Goal: Navigation & Orientation: Find specific page/section

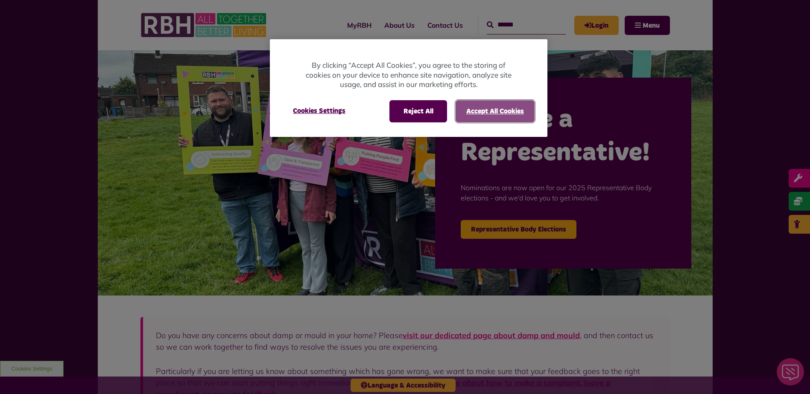
click at [484, 113] on button "Accept All Cookies" at bounding box center [494, 111] width 79 height 22
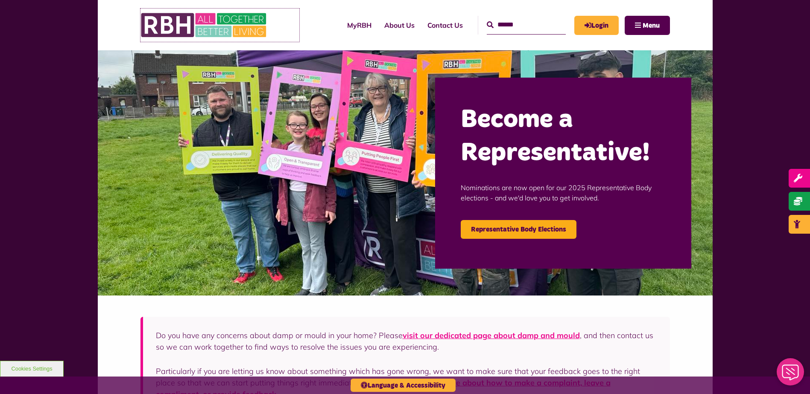
click at [189, 22] on img at bounding box center [204, 25] width 128 height 33
click at [391, 26] on link "About Us" at bounding box center [399, 25] width 43 height 23
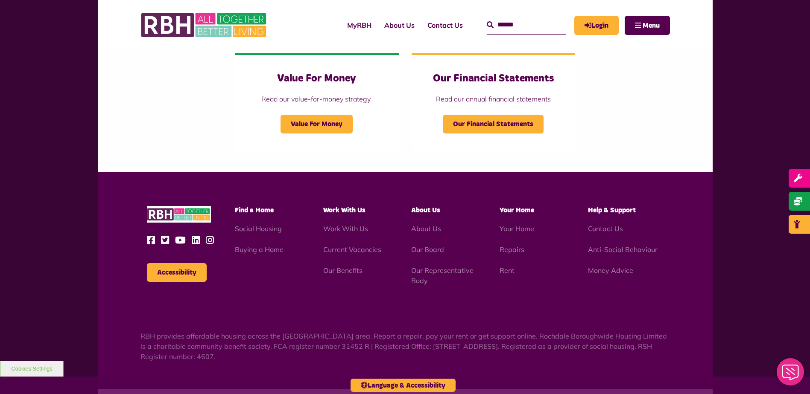
scroll to position [942, 0]
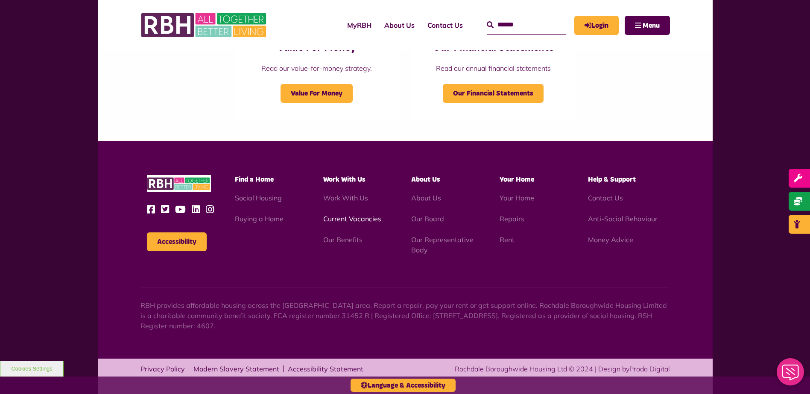
click at [345, 219] on link "Current Vacancies" at bounding box center [352, 219] width 58 height 9
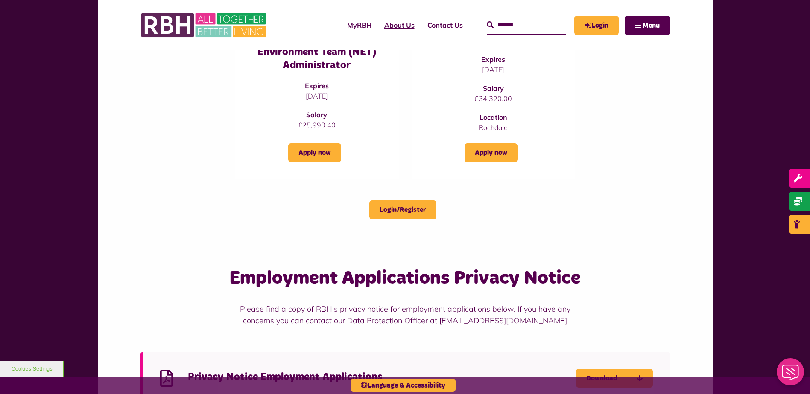
scroll to position [726, 0]
